Goal: Find specific fact: Find specific fact

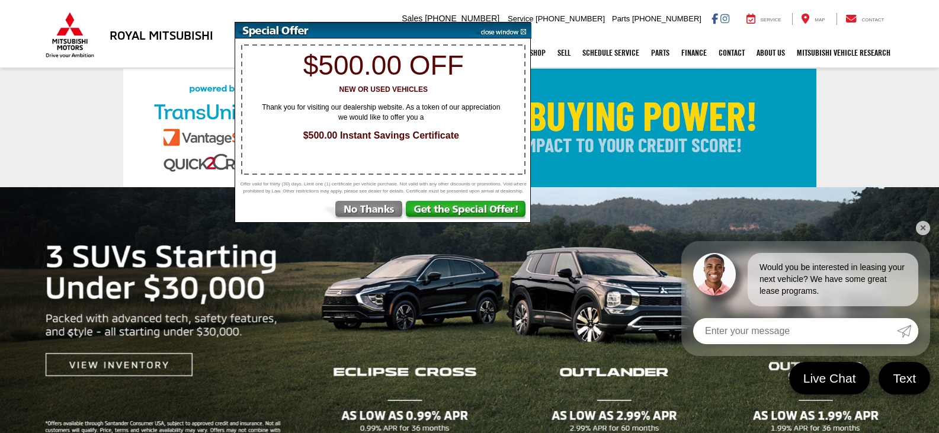
click at [526, 34] on img at bounding box center [502, 31] width 60 height 16
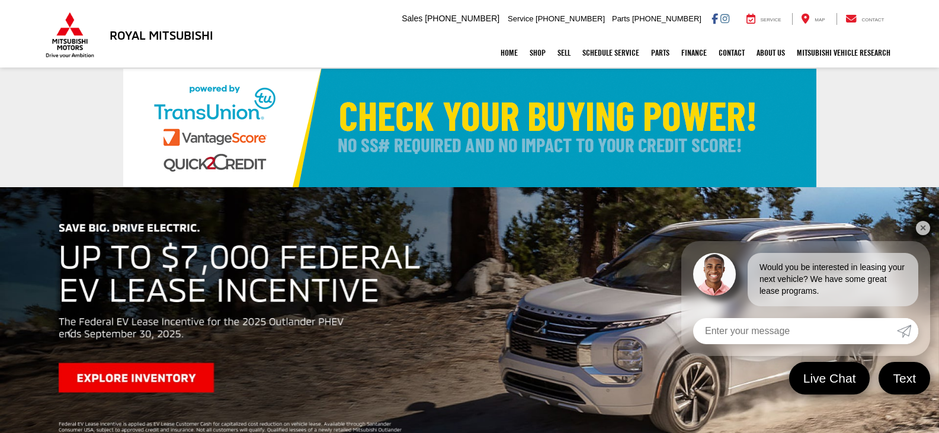
click at [323, 50] on div "Home Shop All Vehicles New Vehicles Pre-Owned Vehicles New Specials Demo Specia…" at bounding box center [469, 53] width 853 height 30
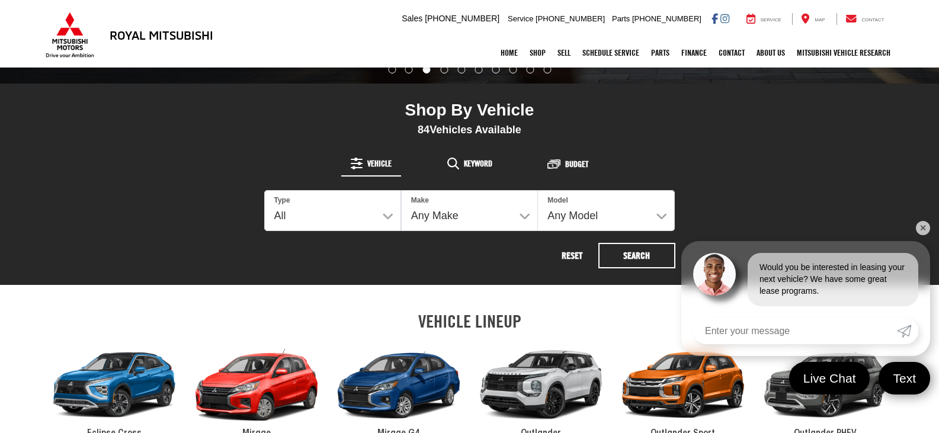
scroll to position [415, 0]
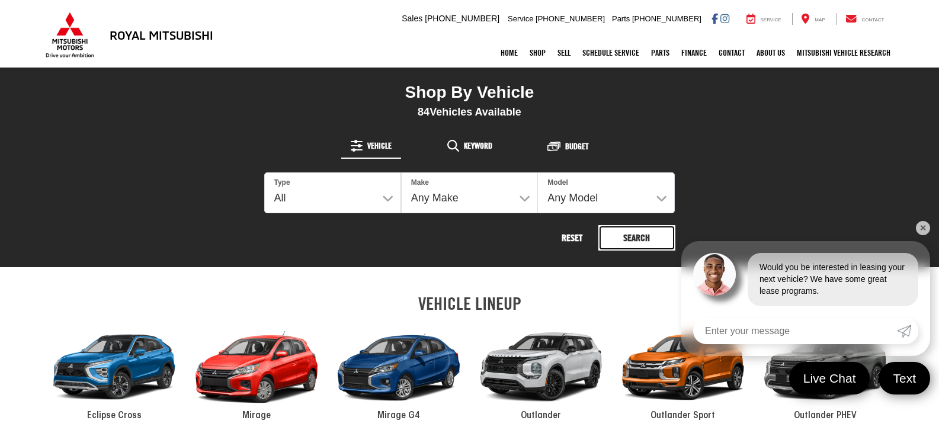
click at [645, 232] on button "Search" at bounding box center [636, 237] width 77 height 25
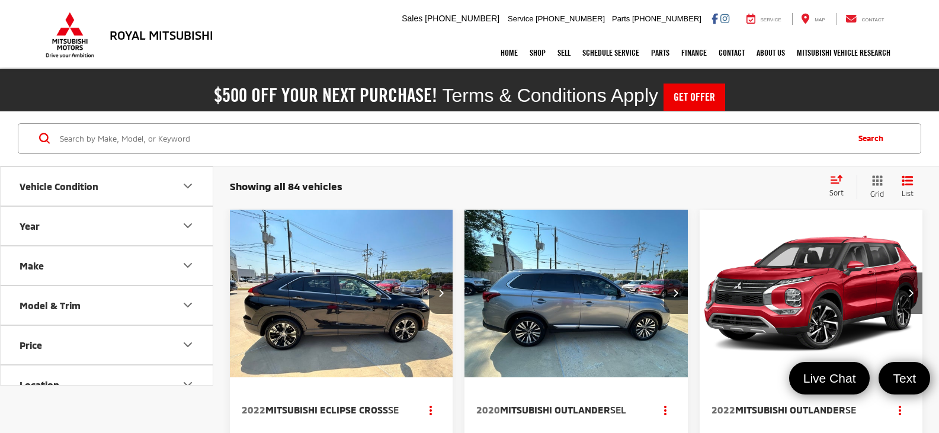
click at [148, 135] on input "Search by Make, Model, or Keyword" at bounding box center [453, 138] width 788 height 28
click at [135, 143] on input "Search by Make, Model, or Keyword" at bounding box center [453, 138] width 788 height 28
type input "MKE86309"
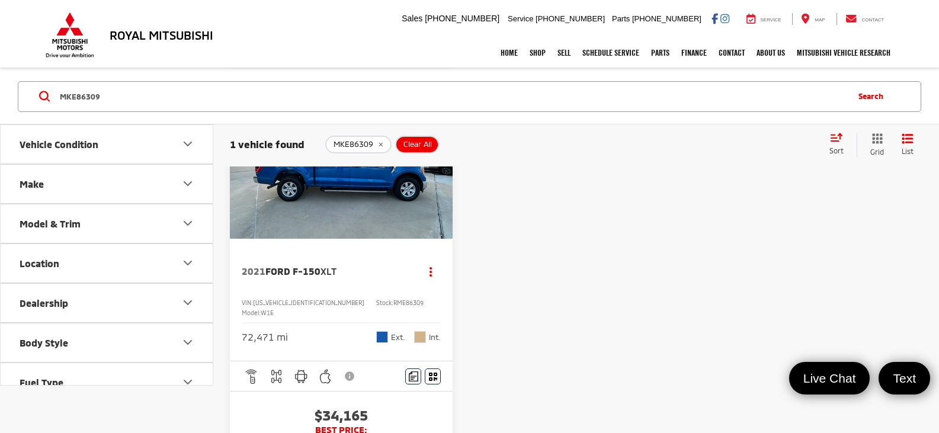
scroll to position [119, 0]
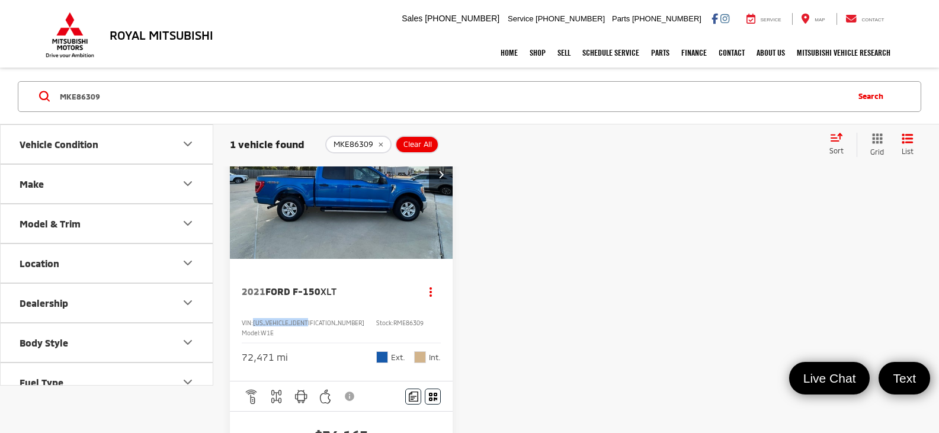
drag, startPoint x: 318, startPoint y: 324, endPoint x: 255, endPoint y: 322, distance: 62.2
click at [255, 322] on span "[US_VEHICLE_IDENTIFICATION_NUMBER]" at bounding box center [308, 322] width 111 height 7
copy span "[US_VEHICLE_IDENTIFICATION_NUMBER]"
